Goal: Information Seeking & Learning: Learn about a topic

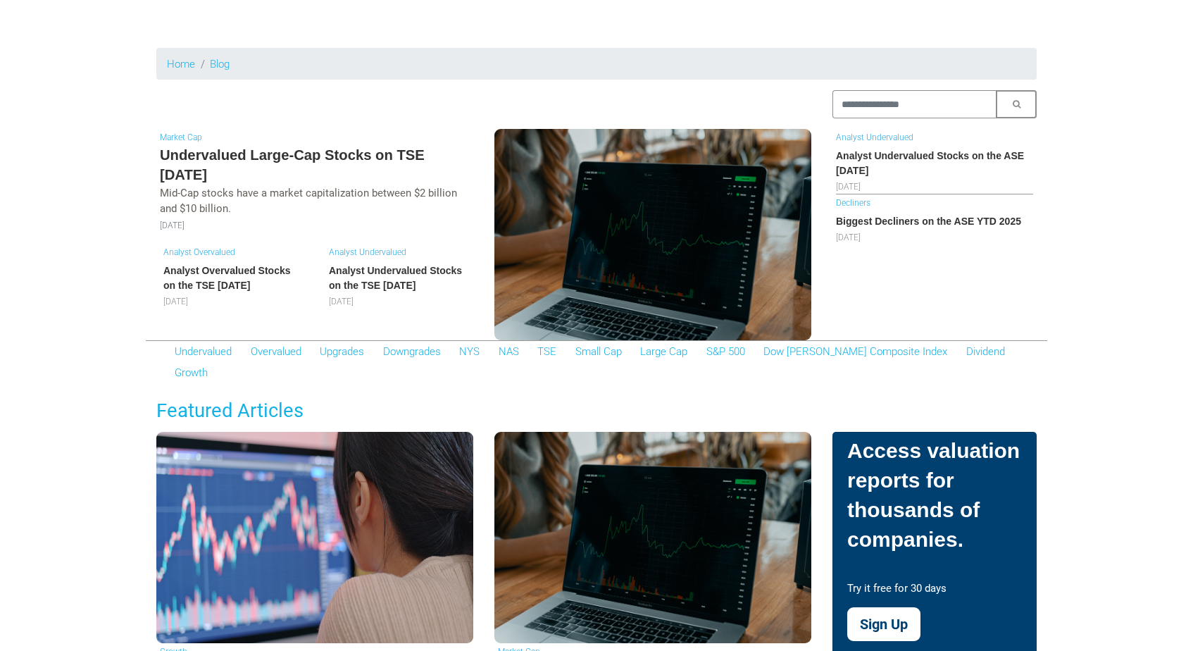
scroll to position [83, 0]
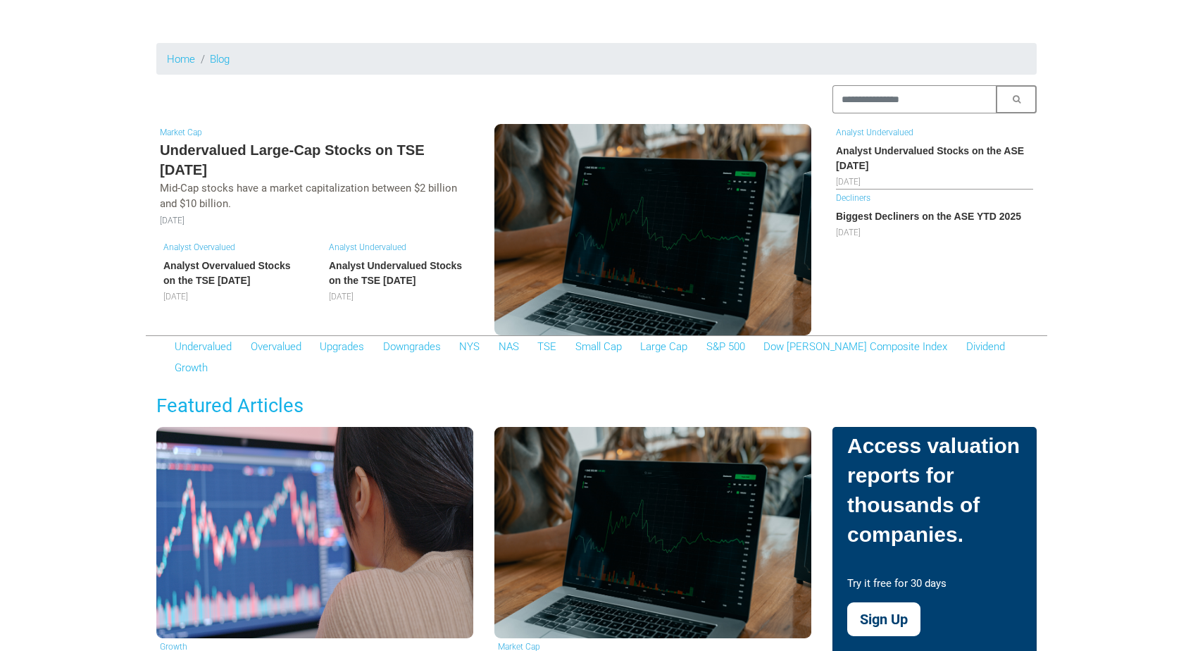
click at [315, 147] on h5 "Undervalued Large-Cap Stocks on TSE [DATE]" at bounding box center [315, 160] width 310 height 40
click at [249, 277] on h6 "Analyst Overvalued Stocks on the TSE [DATE]" at bounding box center [231, 273] width 137 height 30
click at [351, 262] on h6 "Analyst Undervalued Stocks on the TSE [DATE]" at bounding box center [397, 273] width 137 height 30
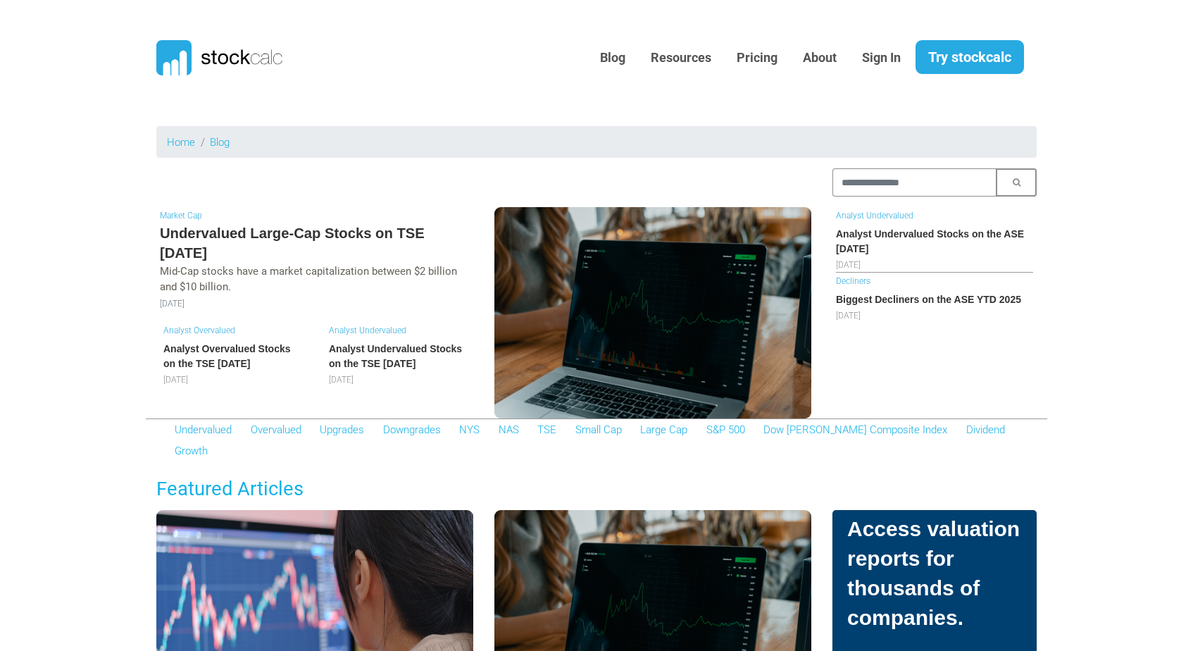
scroll to position [0, 0]
click at [365, 62] on div "Blog Resources Pricing About Sign In Try stockcalc" at bounding box center [662, 58] width 727 height 35
click at [350, 61] on div "Blog Resources Pricing About Sign In Try stockcalc" at bounding box center [662, 58] width 727 height 35
